Goal: Information Seeking & Learning: Learn about a topic

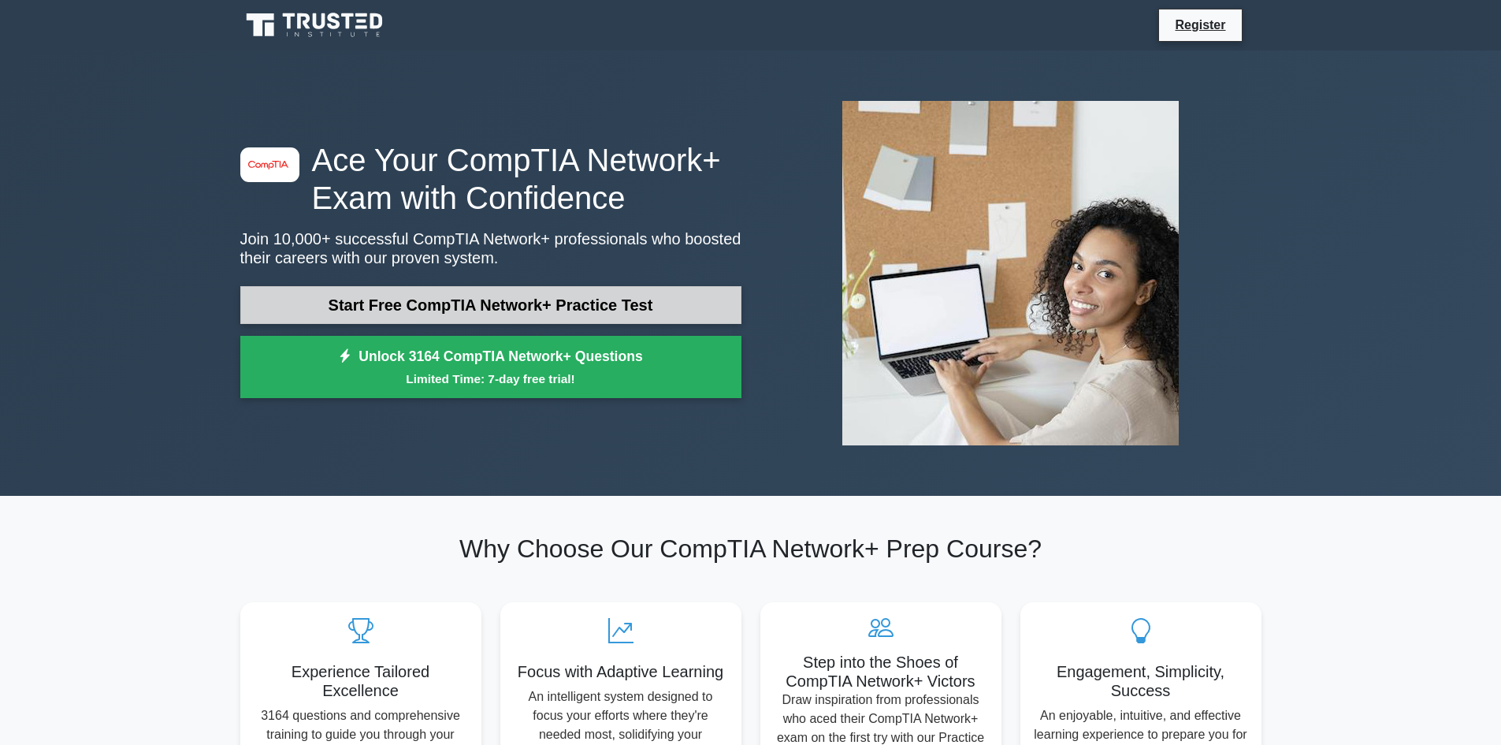
click at [544, 299] on link "Start Free CompTIA Network+ Practice Test" at bounding box center [490, 305] width 501 height 38
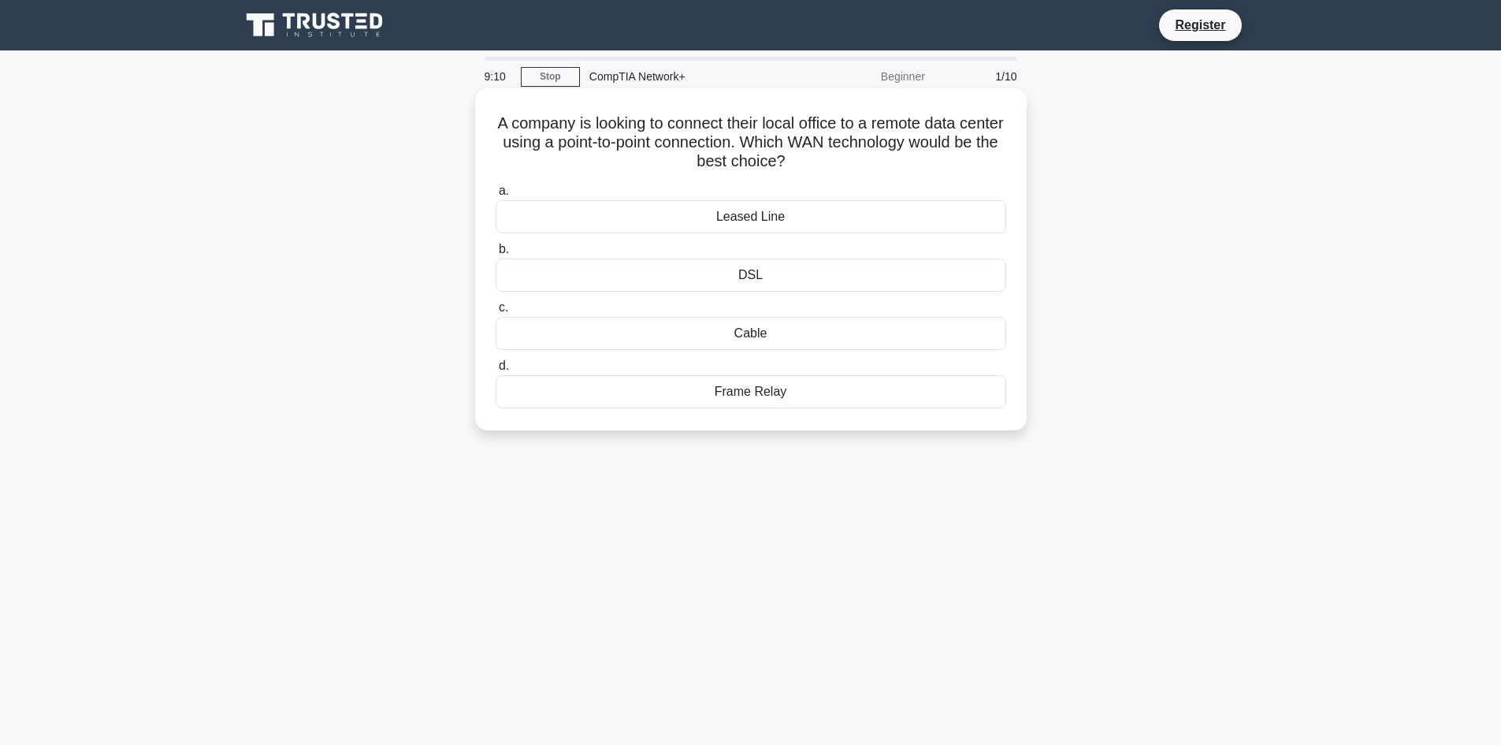
click at [657, 285] on div "DSL" at bounding box center [751, 274] width 511 height 33
click at [496, 255] on input "b. DSL" at bounding box center [496, 249] width 0 height 10
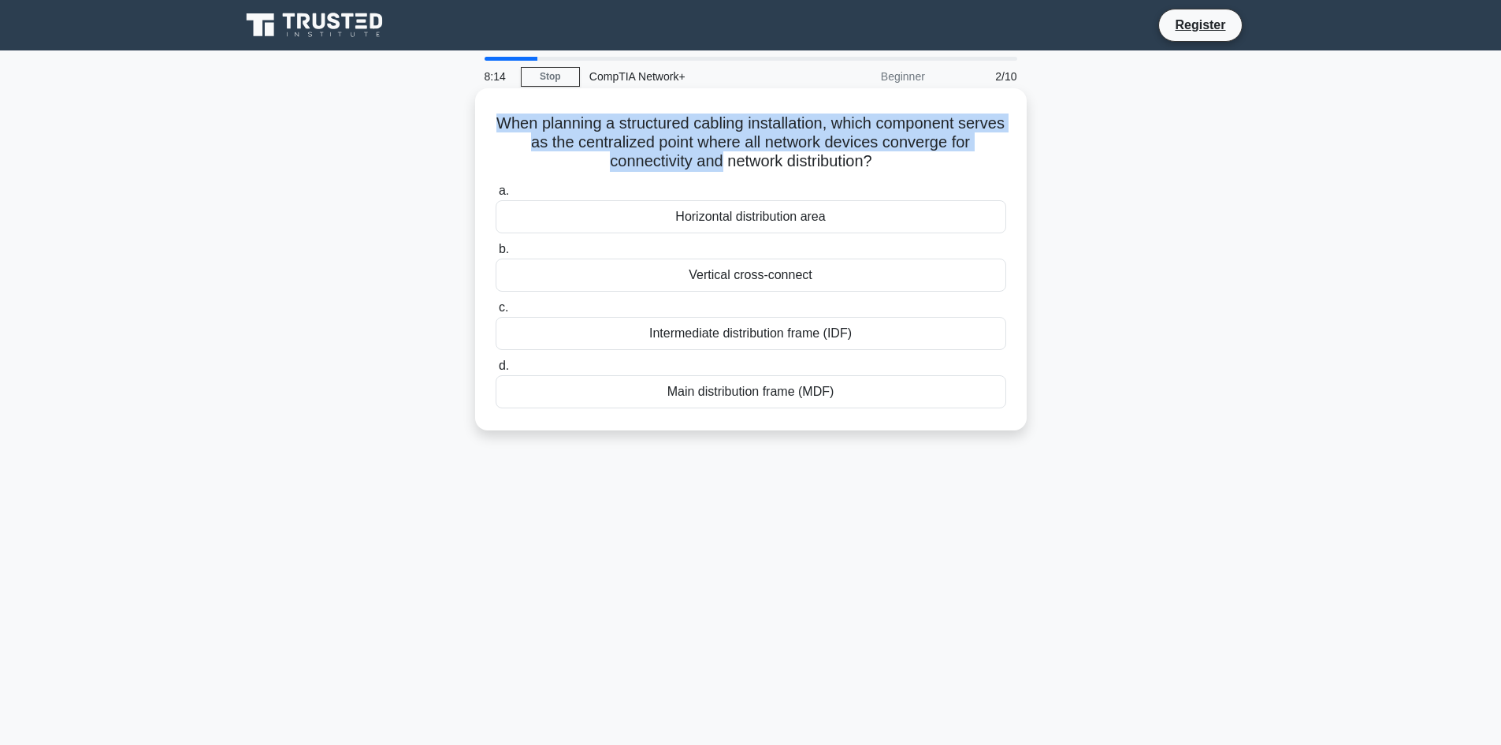
drag, startPoint x: 508, startPoint y: 124, endPoint x: 715, endPoint y: 159, distance: 210.3
click at [715, 159] on h5 "When planning a structured cabling installation, which component serves as the …" at bounding box center [751, 142] width 514 height 58
click at [720, 165] on h5 "When planning a structured cabling installation, which component serves as the …" at bounding box center [751, 142] width 514 height 58
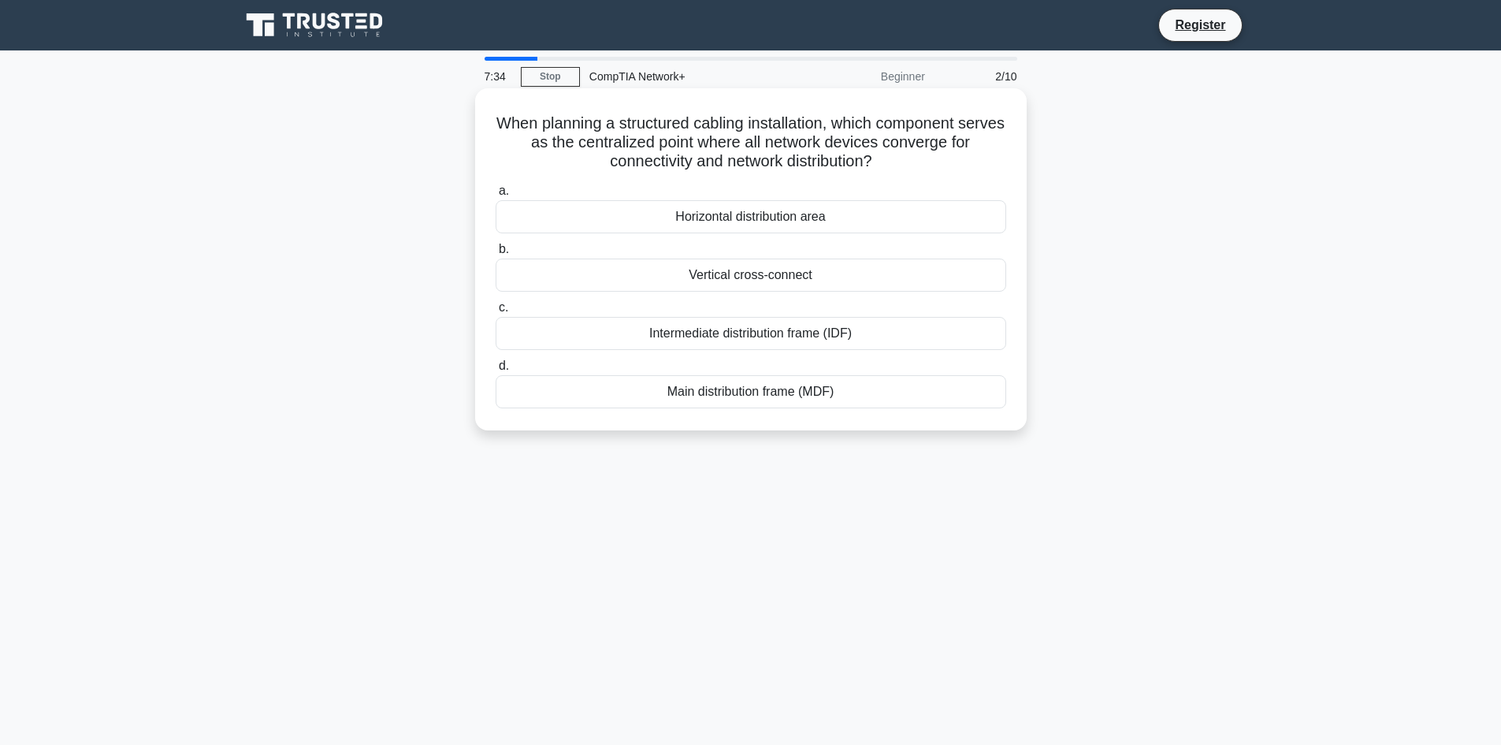
drag, startPoint x: 856, startPoint y: 332, endPoint x: 632, endPoint y: 333, distance: 223.8
click at [632, 333] on div "Intermediate distribution frame (IDF)" at bounding box center [751, 333] width 511 height 33
drag, startPoint x: 665, startPoint y: 392, endPoint x: 891, endPoint y: 408, distance: 226.8
click at [891, 408] on div "Main distribution frame (MDF)" at bounding box center [751, 391] width 511 height 33
click at [874, 389] on div "Main distribution frame (MDF)" at bounding box center [751, 391] width 511 height 33
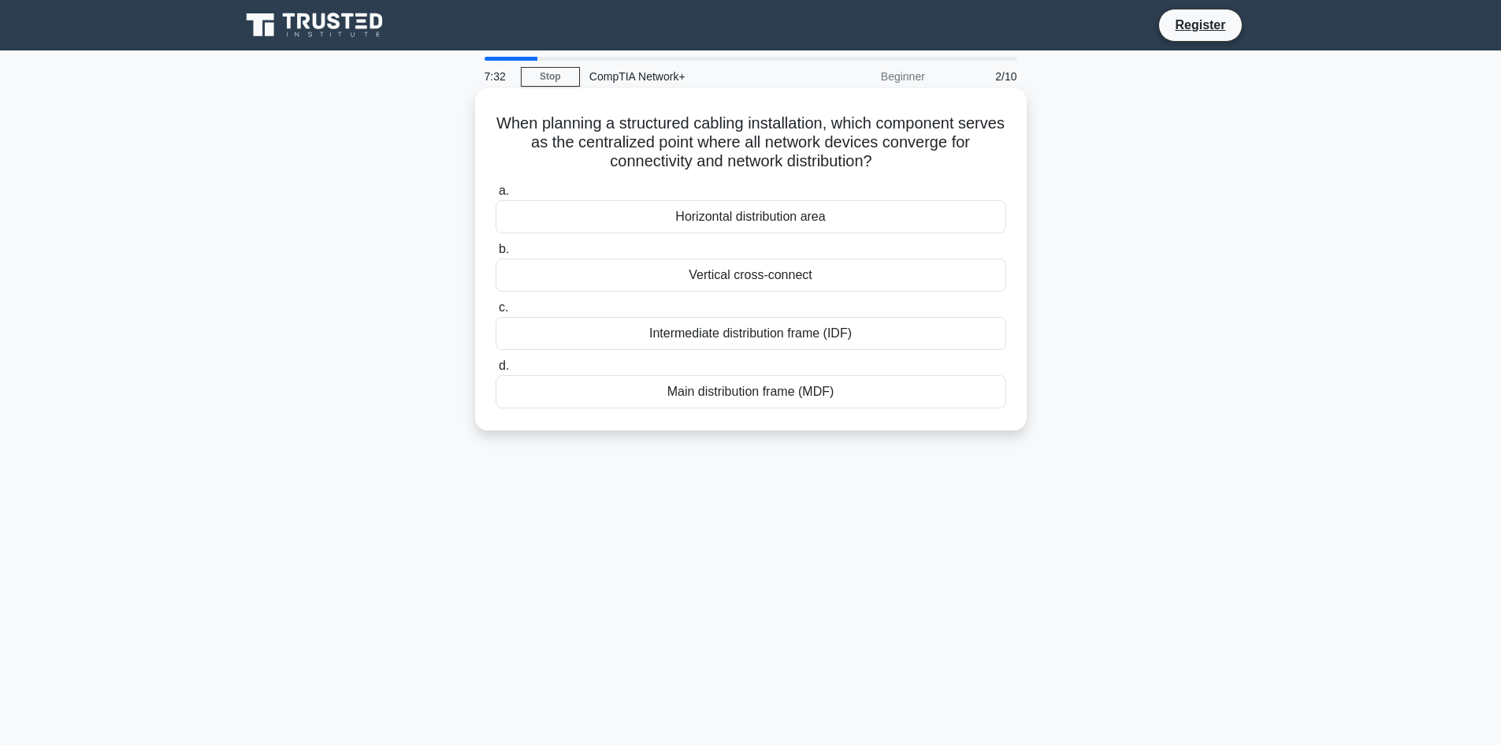
click at [496, 371] on input "d. Main distribution frame (MDF)" at bounding box center [496, 366] width 0 height 10
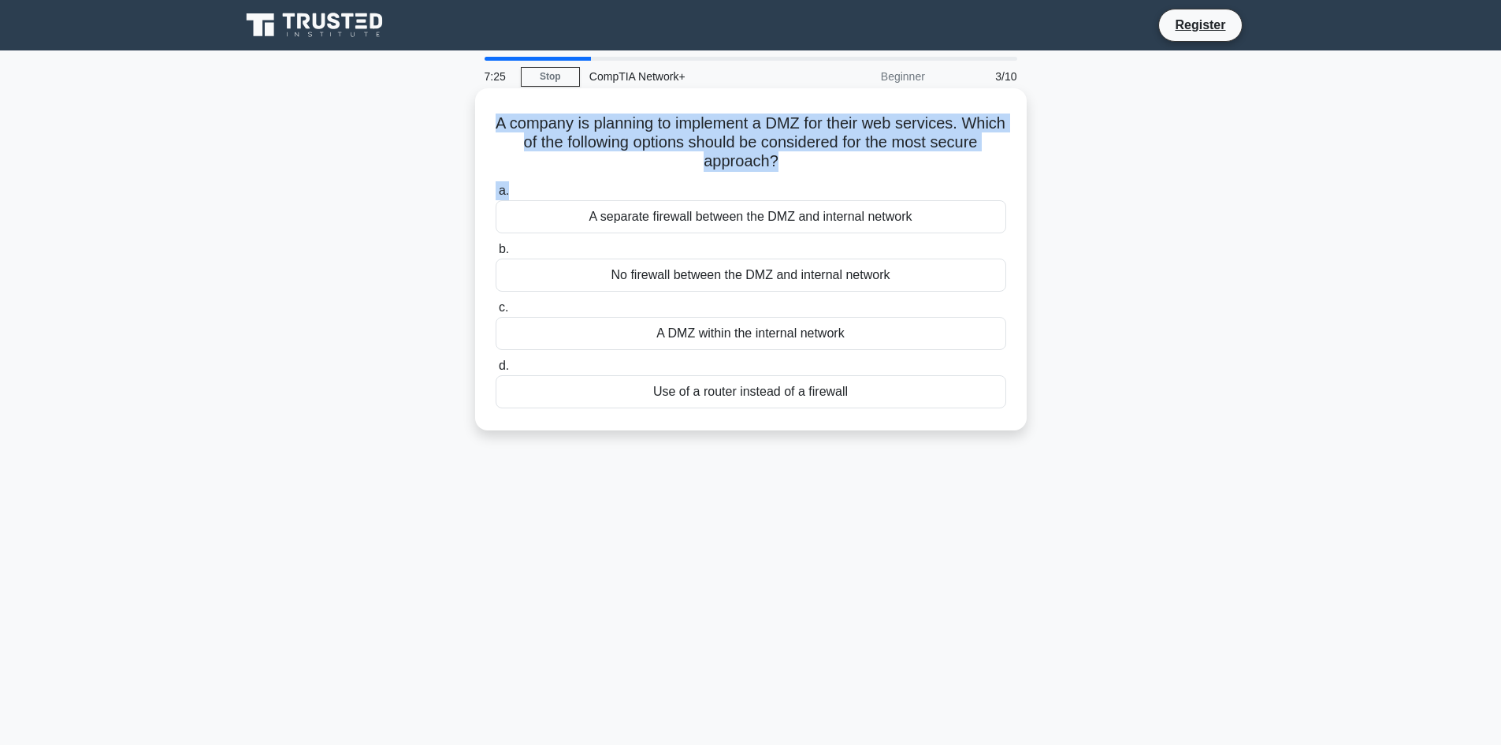
drag, startPoint x: 801, startPoint y: 176, endPoint x: 510, endPoint y: 119, distance: 297.0
click at [510, 119] on div "A company is planning to implement a DMZ for their web services. Which of the f…" at bounding box center [750, 259] width 539 height 329
click at [510, 119] on h5 "A company is planning to implement a DMZ for their web services. Which of the f…" at bounding box center [751, 142] width 514 height 58
drag, startPoint x: 510, startPoint y: 119, endPoint x: 812, endPoint y: 174, distance: 307.6
click at [812, 174] on div "A company is planning to implement a DMZ for their web services. Which of the f…" at bounding box center [750, 259] width 539 height 329
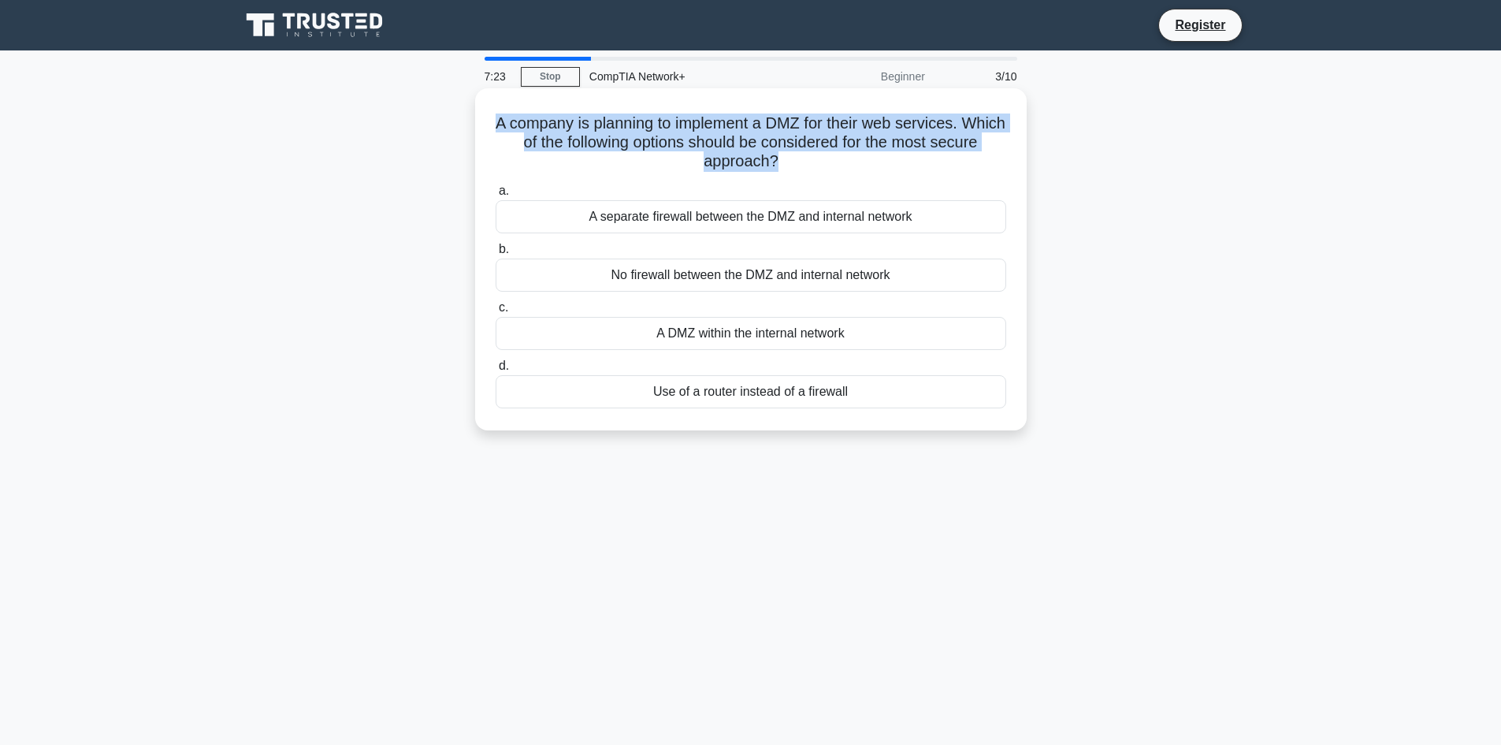
click at [798, 167] on icon ".spinner_0XTQ{transform-origin:center;animation:spinner_y6GP .75s linear infini…" at bounding box center [788, 162] width 19 height 19
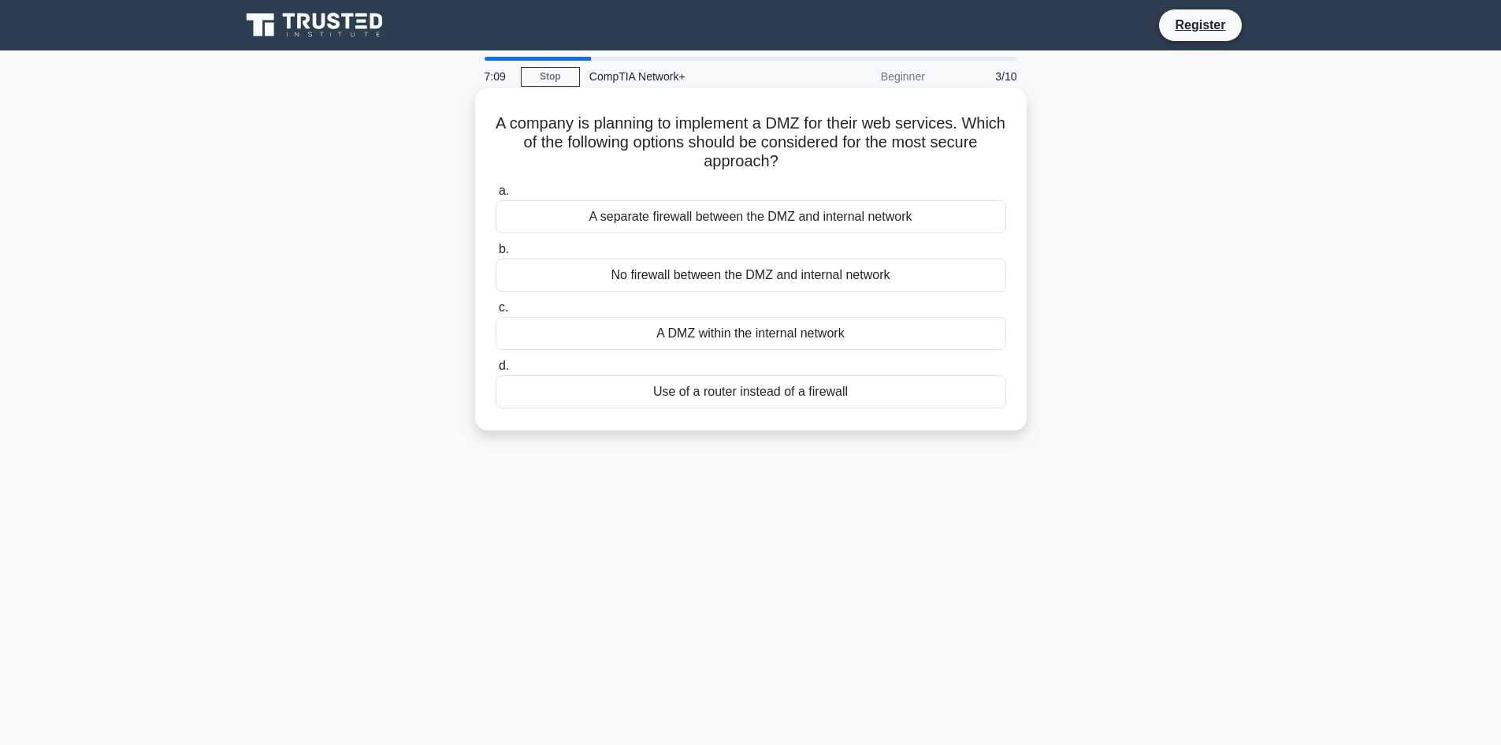
drag, startPoint x: 825, startPoint y: 165, endPoint x: 507, endPoint y: 125, distance: 320.8
click at [507, 125] on h5 "A company is planning to implement a DMZ for their web services. Which of the f…" at bounding box center [751, 142] width 514 height 58
drag, startPoint x: 507, startPoint y: 125, endPoint x: 812, endPoint y: 174, distance: 309.6
click at [812, 174] on div "A company is planning to implement a DMZ for their web services. Which of the f…" at bounding box center [750, 259] width 539 height 329
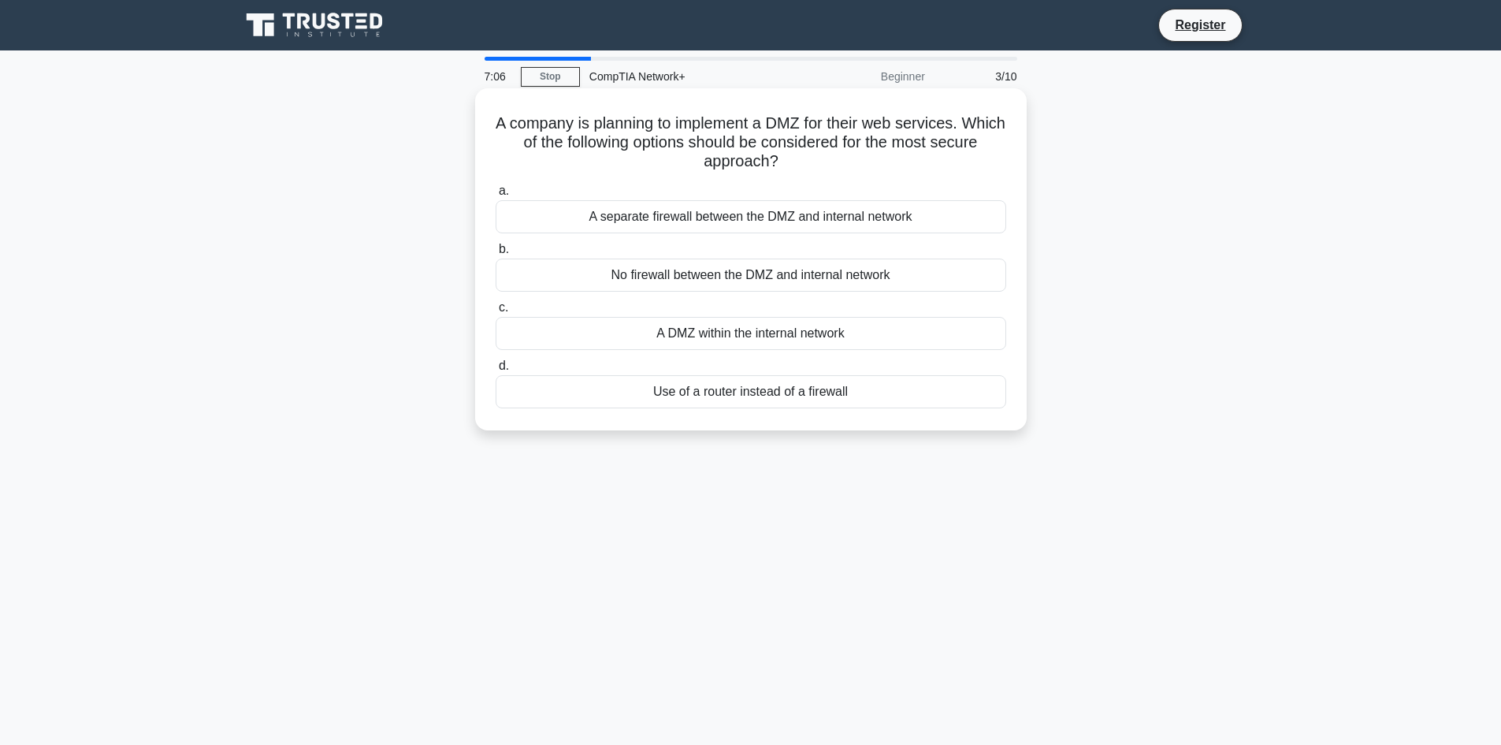
click at [798, 165] on icon ".spinner_0XTQ{transform-origin:center;animation:spinner_y6GP .75s linear infini…" at bounding box center [788, 162] width 19 height 19
